Goal: Information Seeking & Learning: Learn about a topic

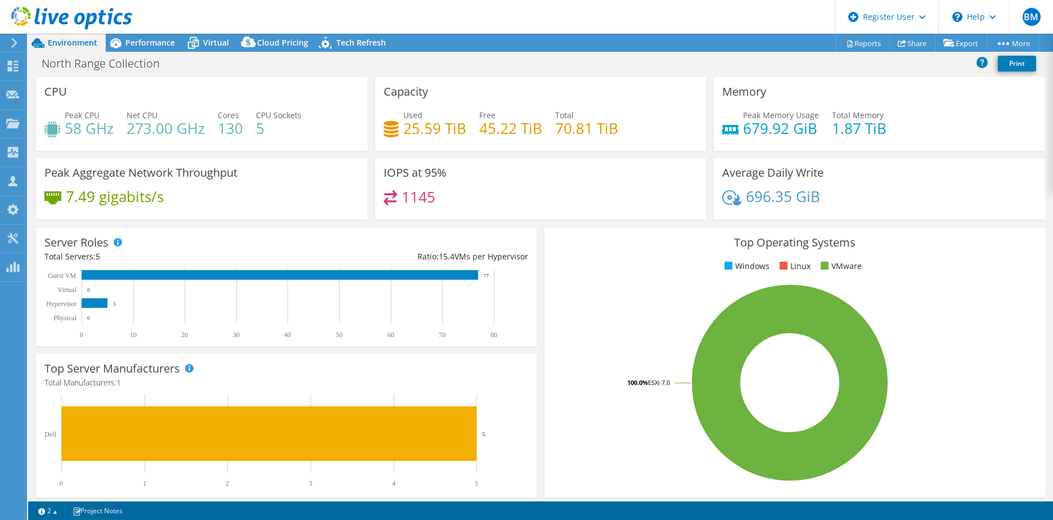
select select "USD"
click at [486, 68] on div "North Range Collection Print" at bounding box center [540, 63] width 1025 height 21
drag, startPoint x: 566, startPoint y: 142, endPoint x: 565, endPoint y: 155, distance: 13.5
click at [566, 142] on div "Used 25.59 TiB Free 45.22 TiB Total 70.81 TiB" at bounding box center [541, 127] width 314 height 37
drag, startPoint x: 612, startPoint y: 245, endPoint x: 457, endPoint y: 199, distance: 161.3
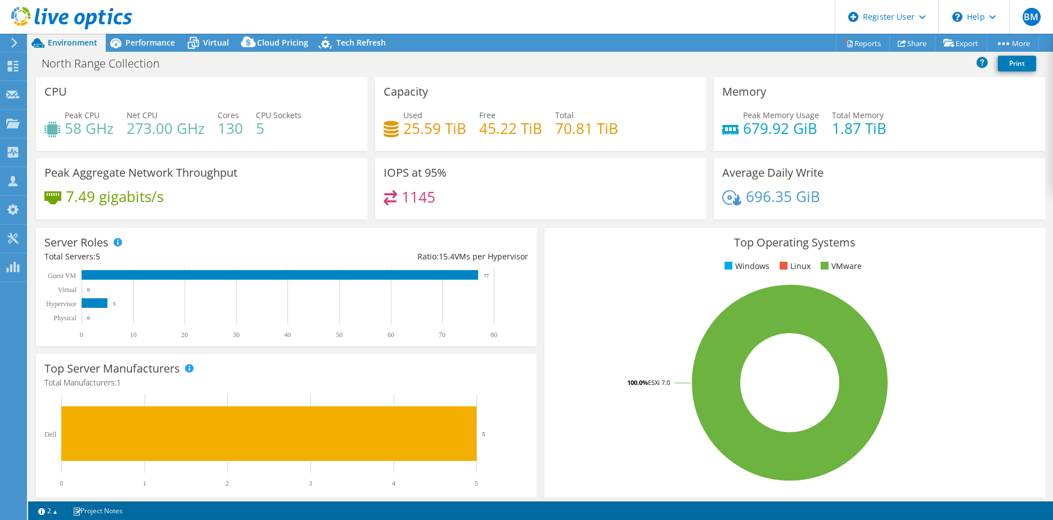
click at [612, 245] on h3 "Top Operating Systems" at bounding box center [795, 242] width 484 height 12
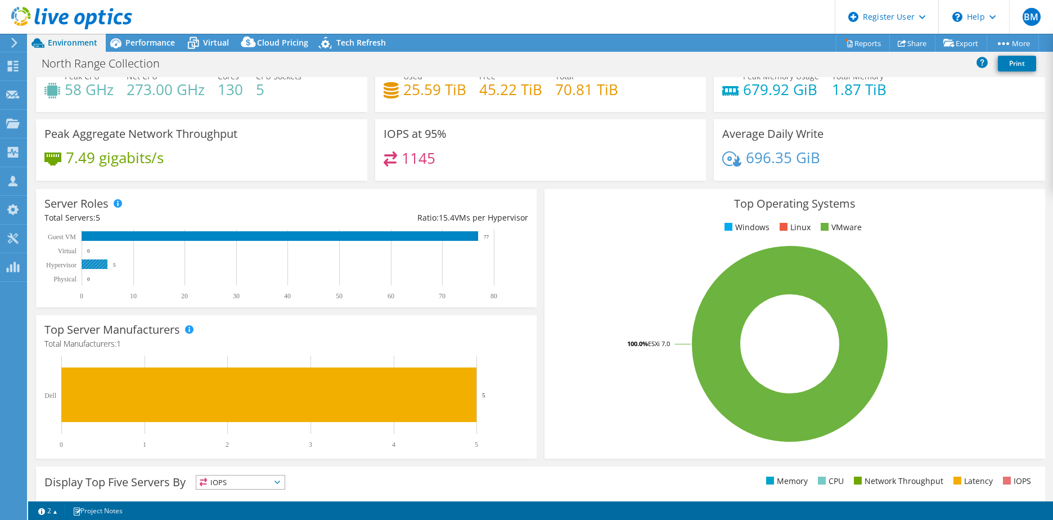
scroll to position [56, 0]
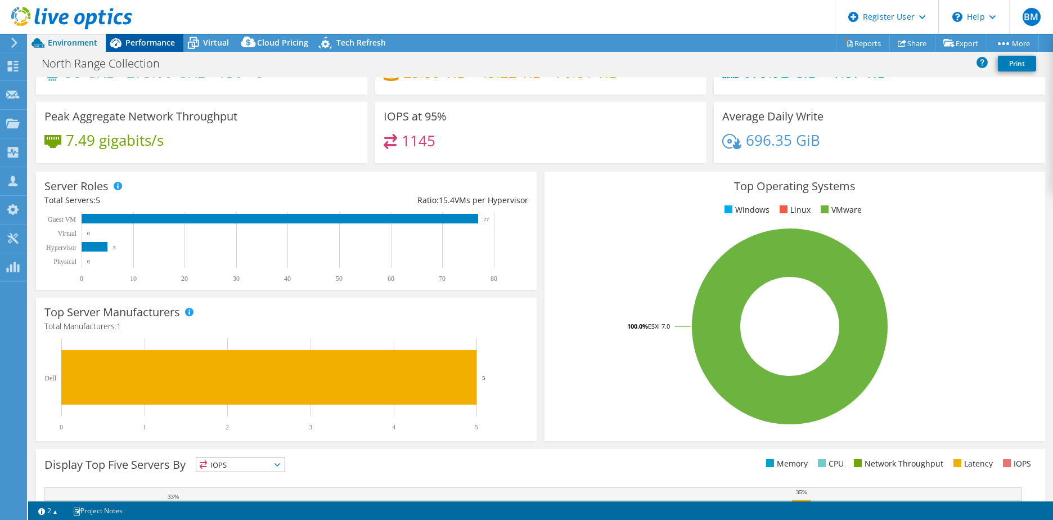
click at [163, 50] on div "Performance" at bounding box center [145, 43] width 78 height 18
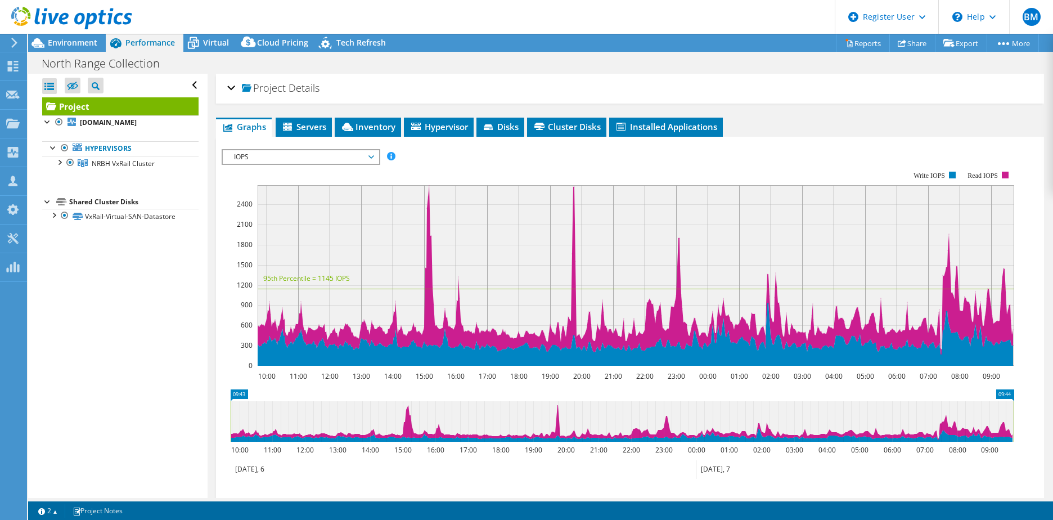
scroll to position [0, 0]
click at [63, 166] on div at bounding box center [58, 161] width 11 height 11
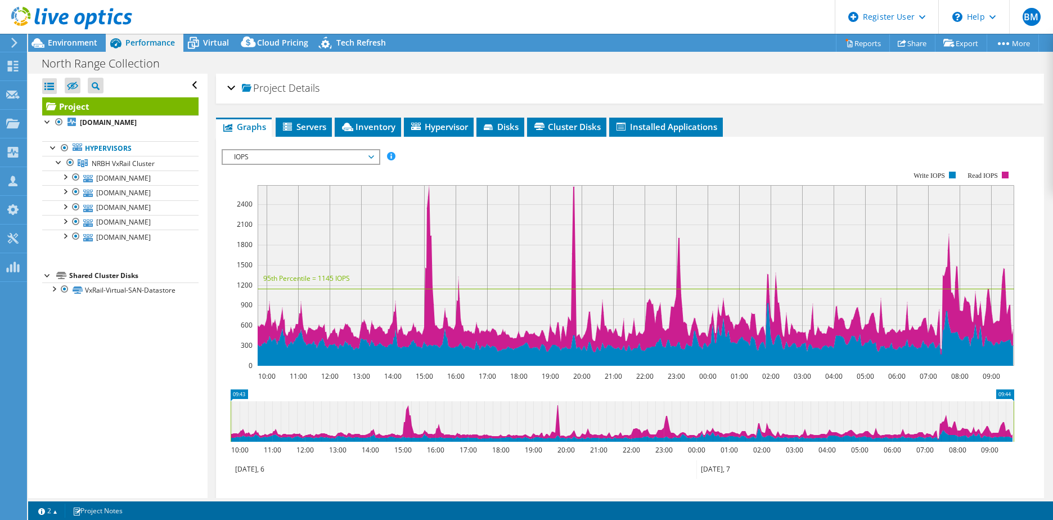
click at [231, 85] on div "Project Details" at bounding box center [630, 89] width 806 height 24
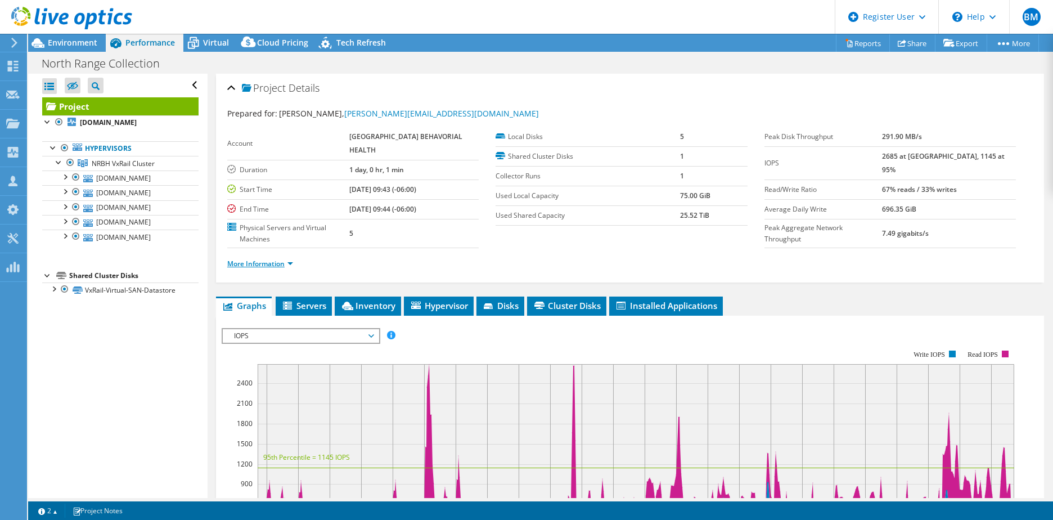
click at [257, 263] on link "More Information" at bounding box center [260, 264] width 66 height 10
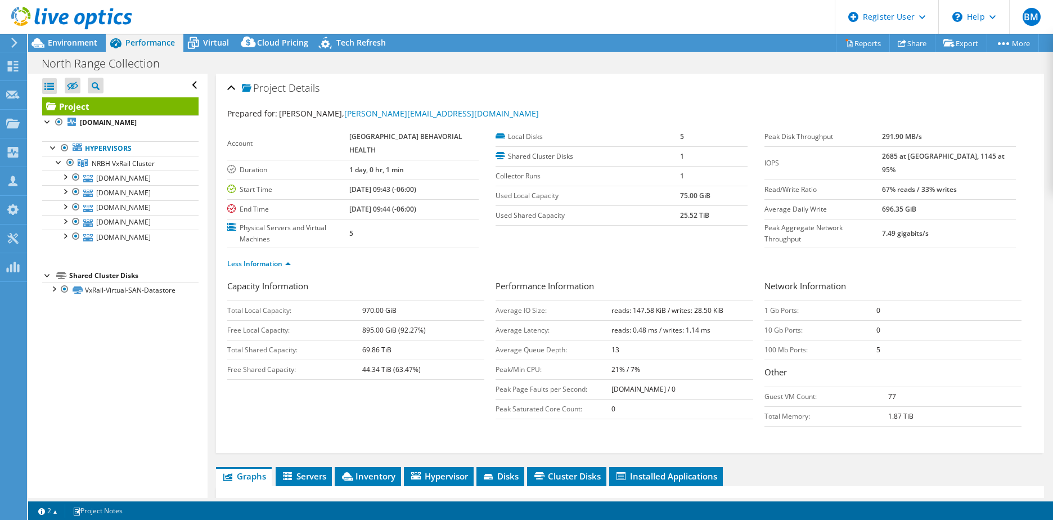
click at [278, 269] on li "Less Information" at bounding box center [262, 264] width 70 height 12
click at [278, 266] on link "Less Information" at bounding box center [259, 264] width 64 height 10
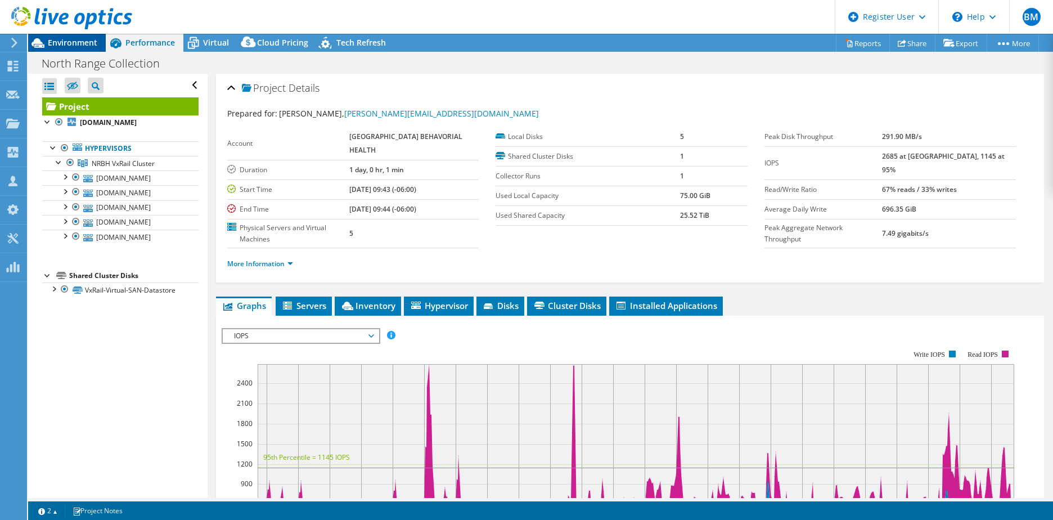
click at [73, 42] on span "Environment" at bounding box center [73, 42] width 50 height 11
